Goal: Task Accomplishment & Management: Complete application form

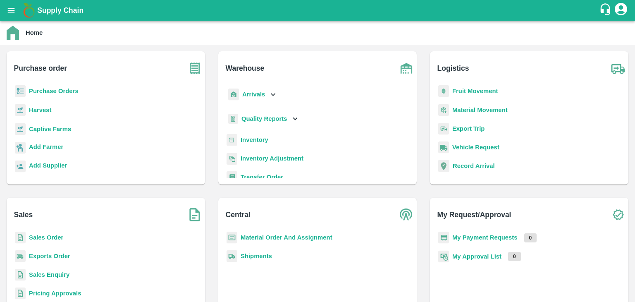
click at [38, 236] on b "Sales Order" at bounding box center [46, 237] width 34 height 7
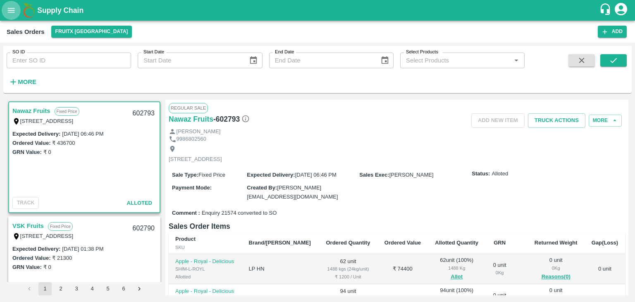
click at [7, 10] on icon "open drawer" at bounding box center [11, 10] width 9 height 9
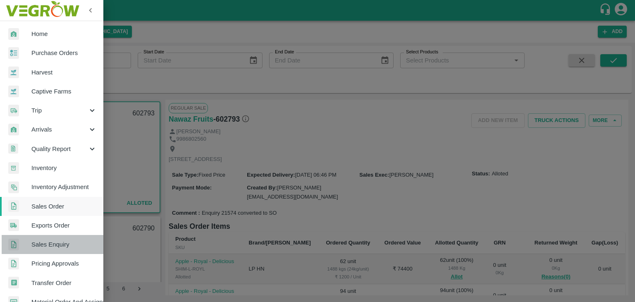
click at [53, 243] on span "Sales Enquiry" at bounding box center [63, 244] width 65 height 9
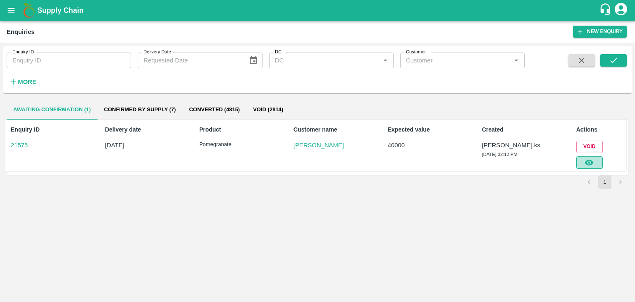
click at [592, 156] on button "button" at bounding box center [589, 162] width 26 height 12
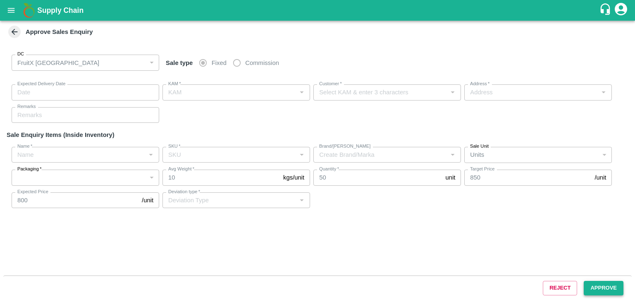
type input "[DATE] 02:40 PM"
type input "[PERSON_NAME].ks"
type input "[PERSON_NAME]"
type input "huskur fruits Market , huskur fruits Market , [GEOGRAPHIC_DATA], [GEOGRAPHIC_DA…"
type input "Pomegranate"
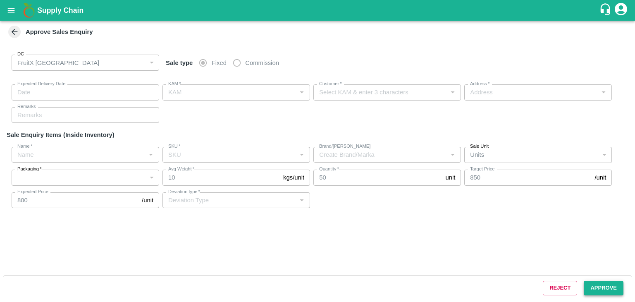
type input "KA-SUPR-180++"
type input "LP BNR"
type input "Sale"
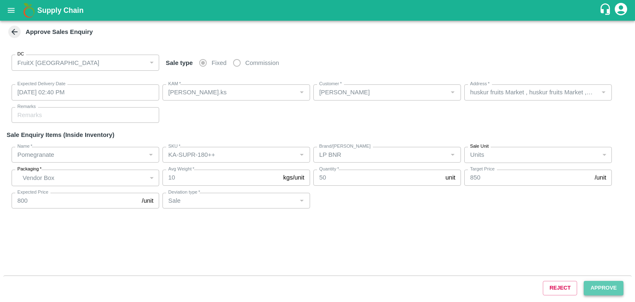
click at [603, 288] on button "Approve" at bounding box center [604, 288] width 40 height 14
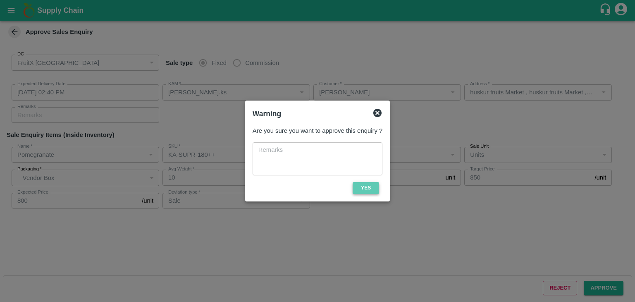
click at [363, 191] on button "Yes" at bounding box center [366, 188] width 26 height 12
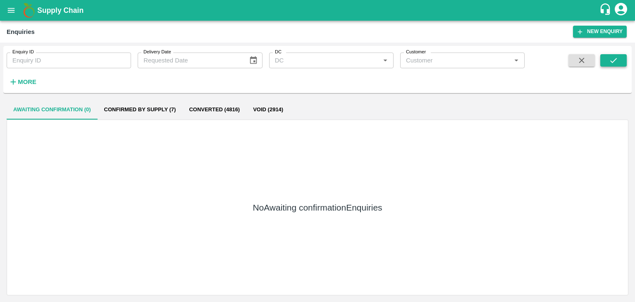
click at [618, 56] on icon "submit" at bounding box center [613, 60] width 9 height 9
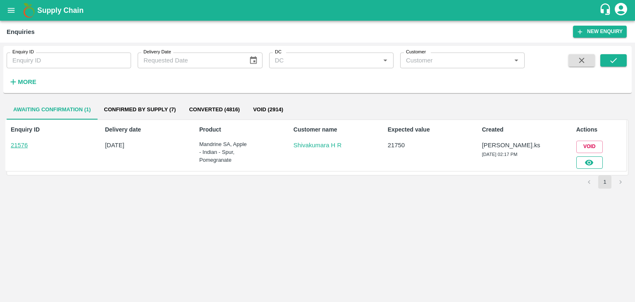
click at [592, 166] on button "button" at bounding box center [589, 162] width 26 height 12
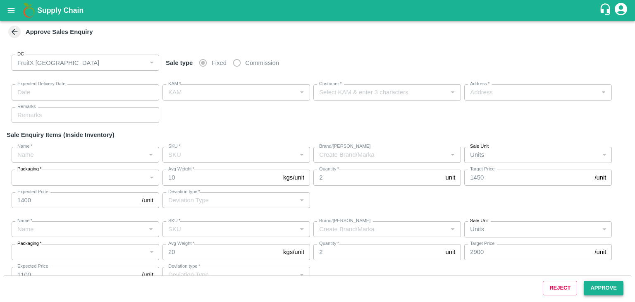
click at [605, 293] on button "Approve" at bounding box center [604, 288] width 40 height 14
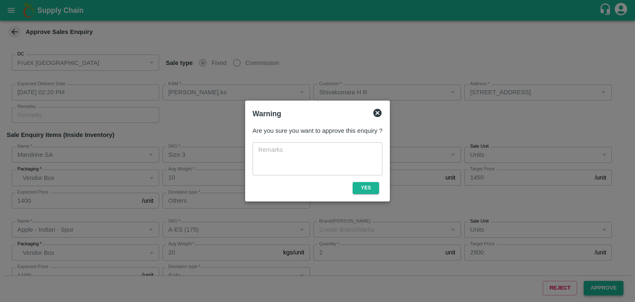
type input "[DATE] 02:20 PM"
type input "[PERSON_NAME].ks"
type input "Shivakumara H R"
type input "[STREET_ADDRESS]"
type input "Mandrine SA"
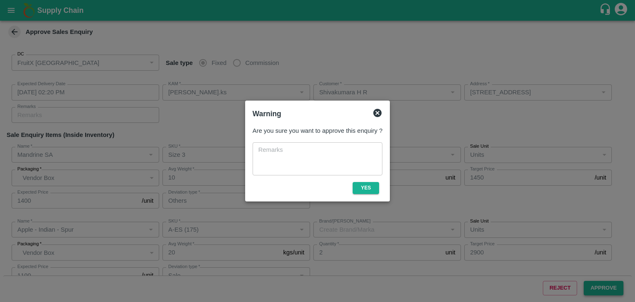
type input "Size 3"
type input "LP"
type input "Others"
type input "Apple - Indian - Spur"
type input "A-ES (175)"
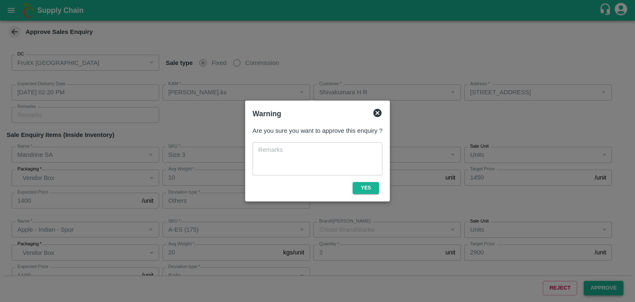
type input "Sale"
type input "Apple - Indian - Spur"
type input "A-M (125)"
type input "Sale"
type input "Apple - Indian - Spur"
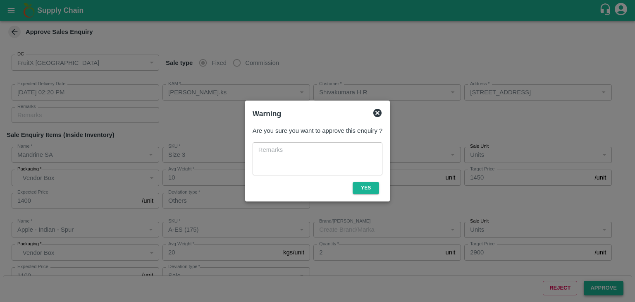
type input "A-EES (210/240)"
type input "Sale"
type input "Pomegranate"
type input "MH-RYL-150-180"
type input "RBL"
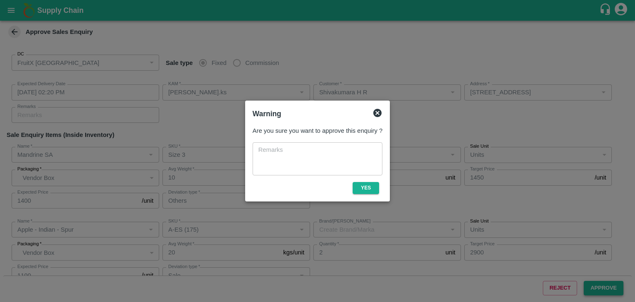
type input "Sale"
click at [375, 191] on button "Yes" at bounding box center [366, 188] width 26 height 12
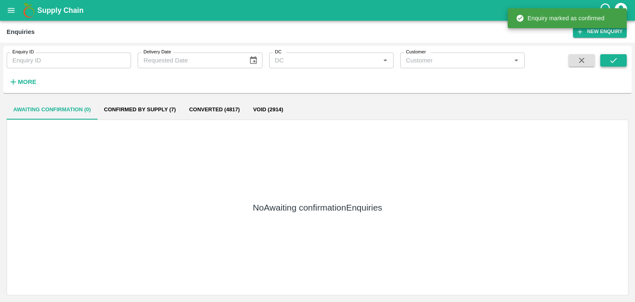
click at [620, 63] on button "submit" at bounding box center [613, 60] width 26 height 12
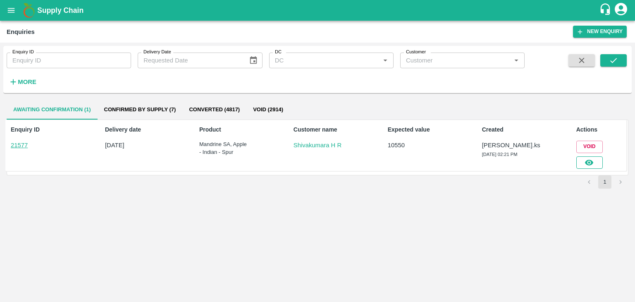
click at [583, 166] on button "button" at bounding box center [589, 162] width 26 height 12
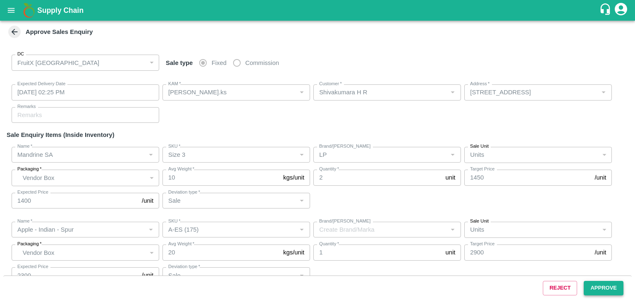
click at [599, 291] on button "Approve" at bounding box center [604, 288] width 40 height 14
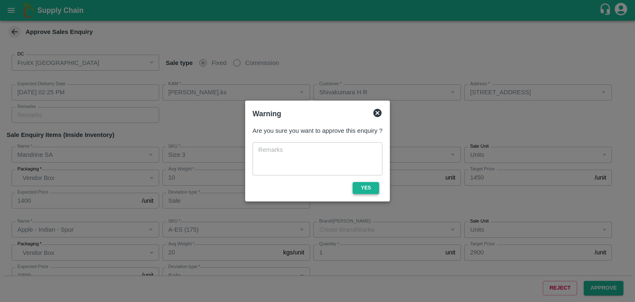
click at [360, 184] on button "Yes" at bounding box center [366, 188] width 26 height 12
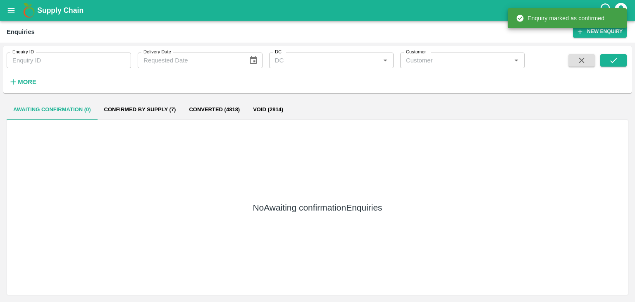
click at [627, 65] on div "Enquiry ID Enquiry ID Delivery Date Delivery Date DC DC   * Customer Customer  …" at bounding box center [317, 69] width 628 height 41
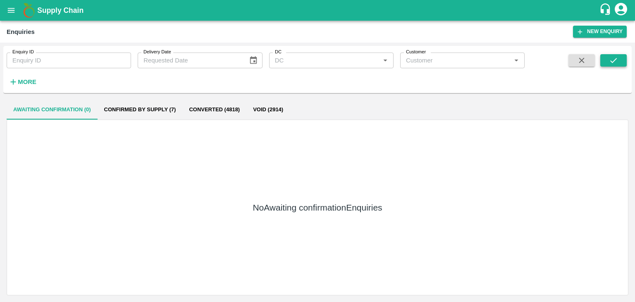
click at [611, 62] on icon "submit" at bounding box center [613, 60] width 7 height 5
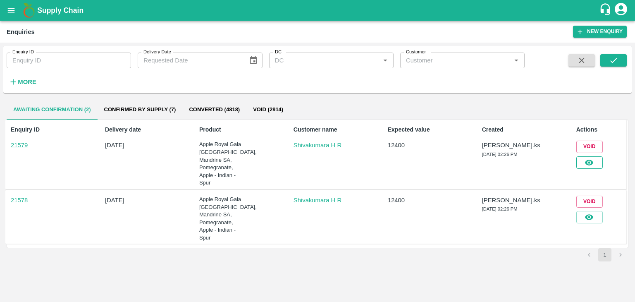
click at [594, 164] on button "button" at bounding box center [589, 162] width 26 height 12
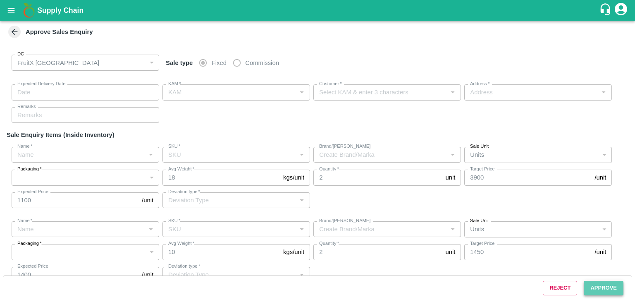
click at [620, 285] on button "Approve" at bounding box center [604, 288] width 40 height 14
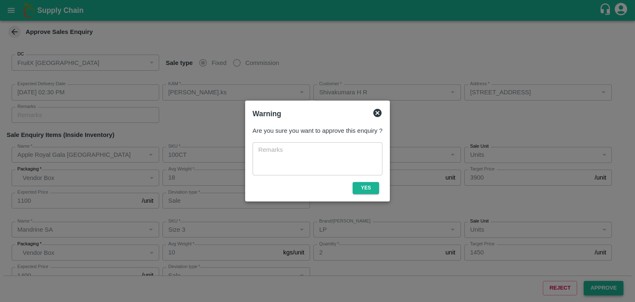
type input "[DATE] 02:30 PM"
type input "[PERSON_NAME].ks"
type input "Shivakumara H R"
type input "[STREET_ADDRESS]"
type input "Apple Royal Gala [GEOGRAPHIC_DATA]"
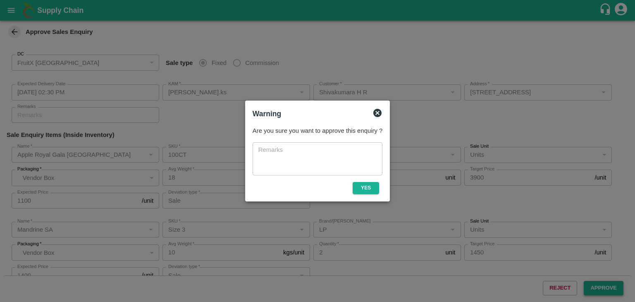
type input "100CT"
type input "LP"
type input "Sale"
type input "Mandrine SA"
type input "Size 3"
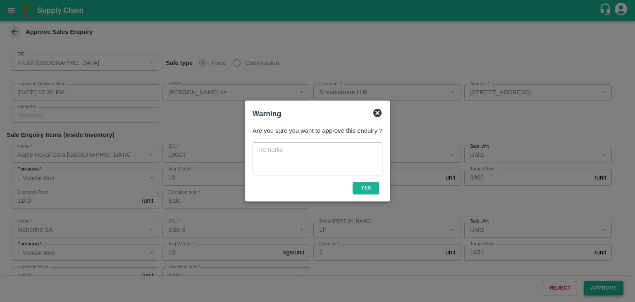
type input "LP"
type input "Sale"
type input "Pomegranate"
type input "KA-Green"
type input "GL"
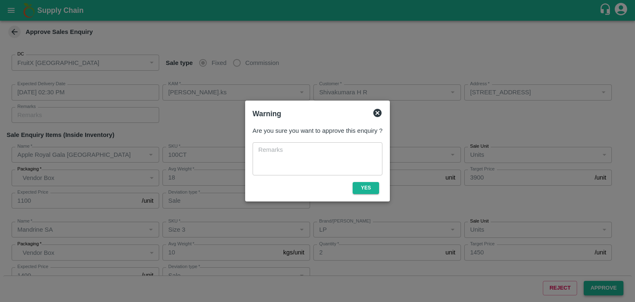
type input "Apple - Indian - Spur"
type input "A-EES (210/240)"
type input "Sale"
type input "Pomegranate"
type input "KA-SUPR-100++"
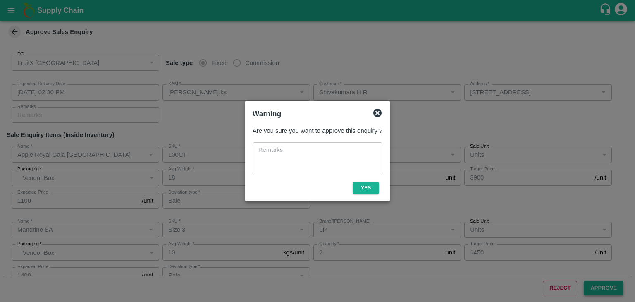
type input "GL"
type input "Pomegranate"
type input "KA-Loose B"
type input "GL"
type input "Pomegranate"
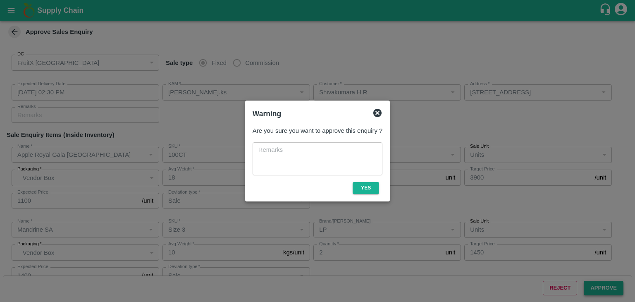
type input "KA-PRM-250-300"
type input "GL"
type input "Sale"
click at [366, 188] on button "Yes" at bounding box center [366, 188] width 26 height 12
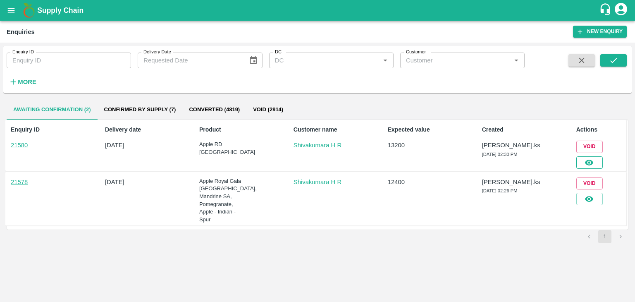
click at [587, 166] on icon "button" at bounding box center [588, 162] width 9 height 9
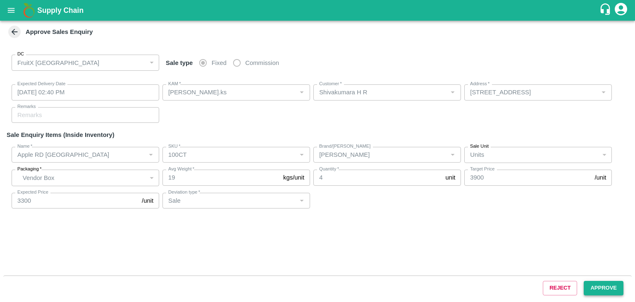
click at [606, 284] on button "Approve" at bounding box center [604, 288] width 40 height 14
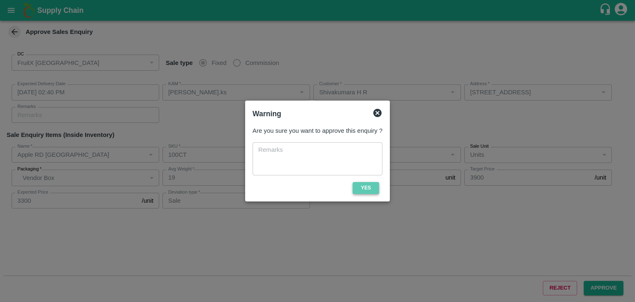
click at [354, 189] on button "Yes" at bounding box center [366, 188] width 26 height 12
